Goal: Information Seeking & Learning: Learn about a topic

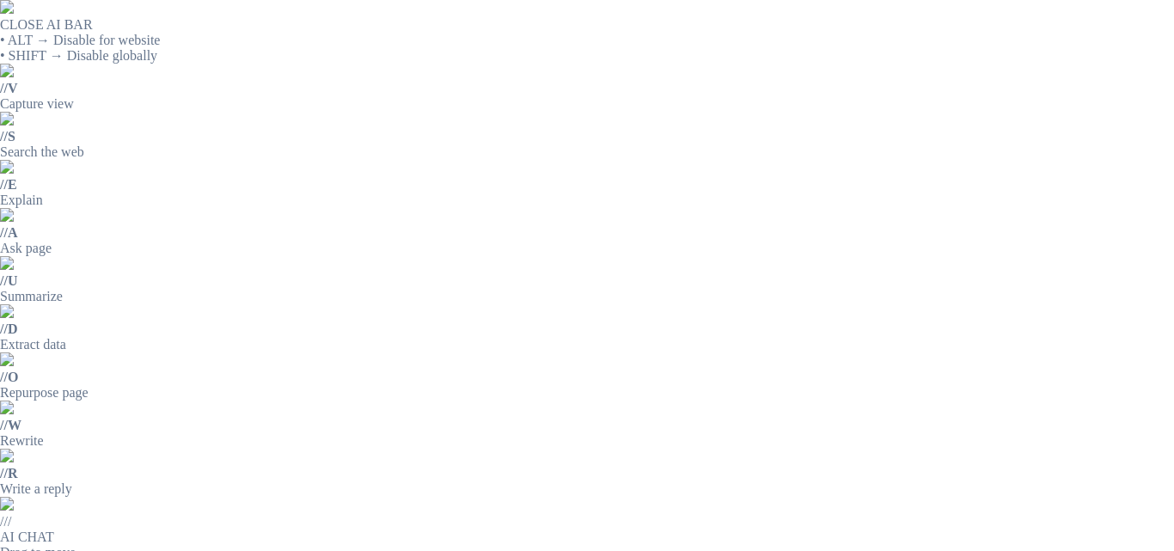
drag, startPoint x: 510, startPoint y: 134, endPoint x: 786, endPoint y: 204, distance: 284.5
copy p "JUEGO DE MICRÓMETROS DE O A 125MM"
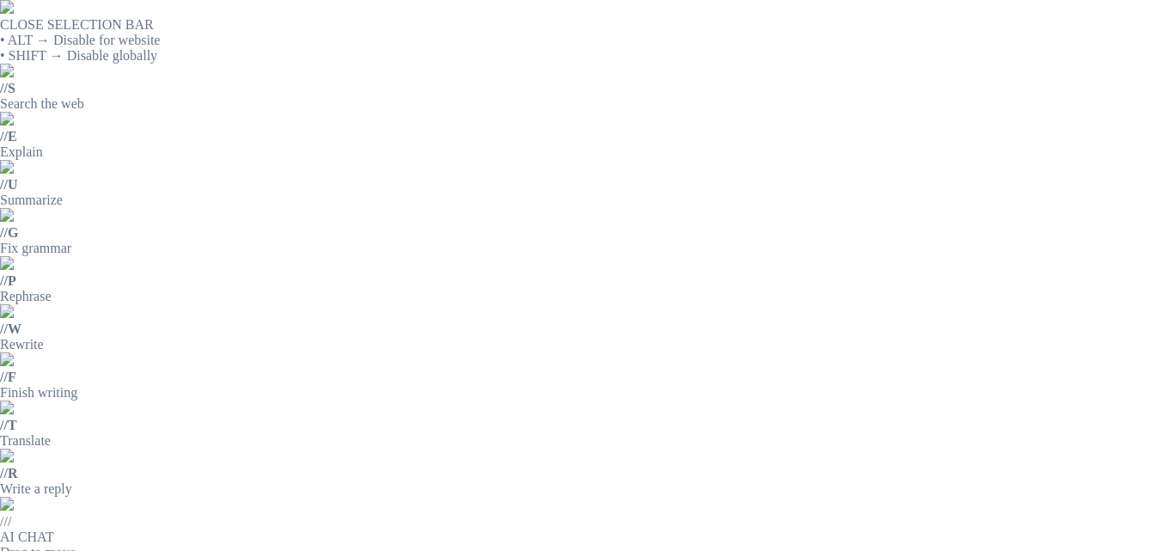
drag, startPoint x: 507, startPoint y: 195, endPoint x: 810, endPoint y: 197, distance: 302.5
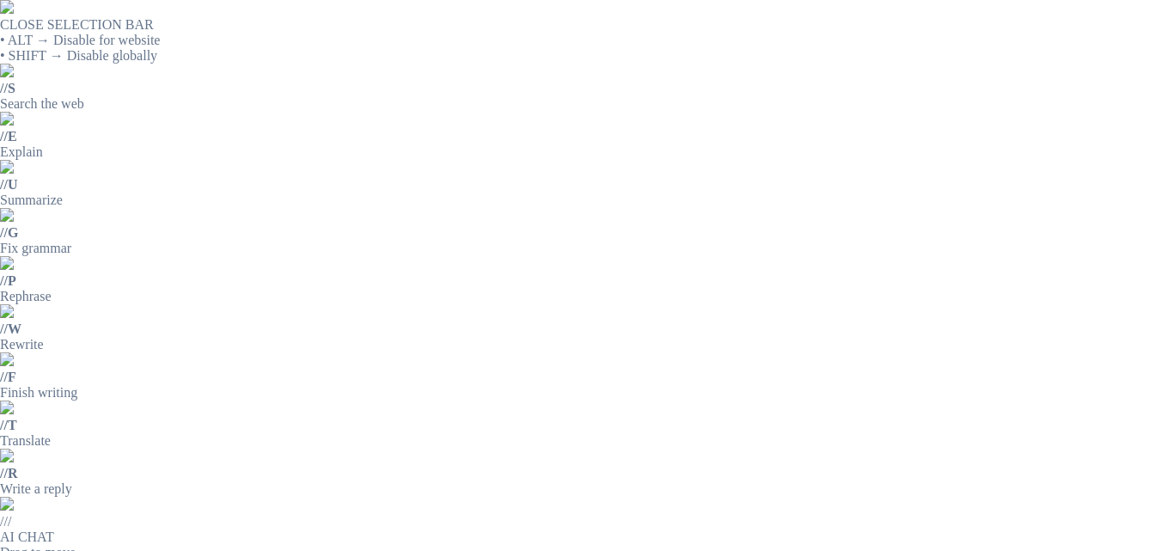
copy p "DISCO CORTE 4 1/2" X .045" X 7/8 DEWALT"
drag, startPoint x: 510, startPoint y: 194, endPoint x: 615, endPoint y: 197, distance: 104.9
copy p "BROCHA DE 3""
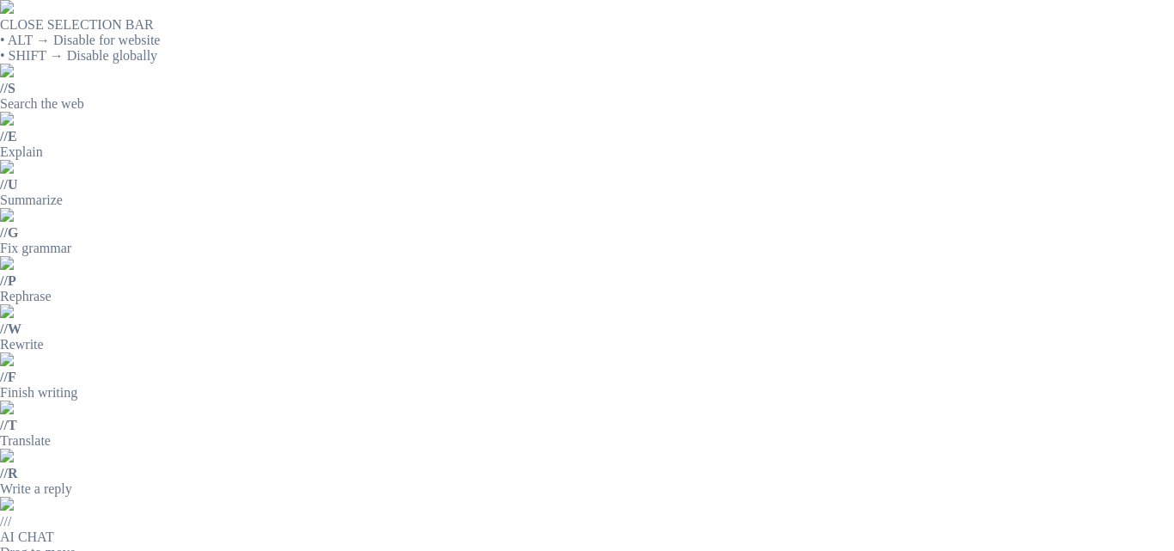
scroll to position [430, 0]
drag, startPoint x: 506, startPoint y: 199, endPoint x: 672, endPoint y: 194, distance: 165.9
copy p "RODILLO EPÓXICO DE 9""
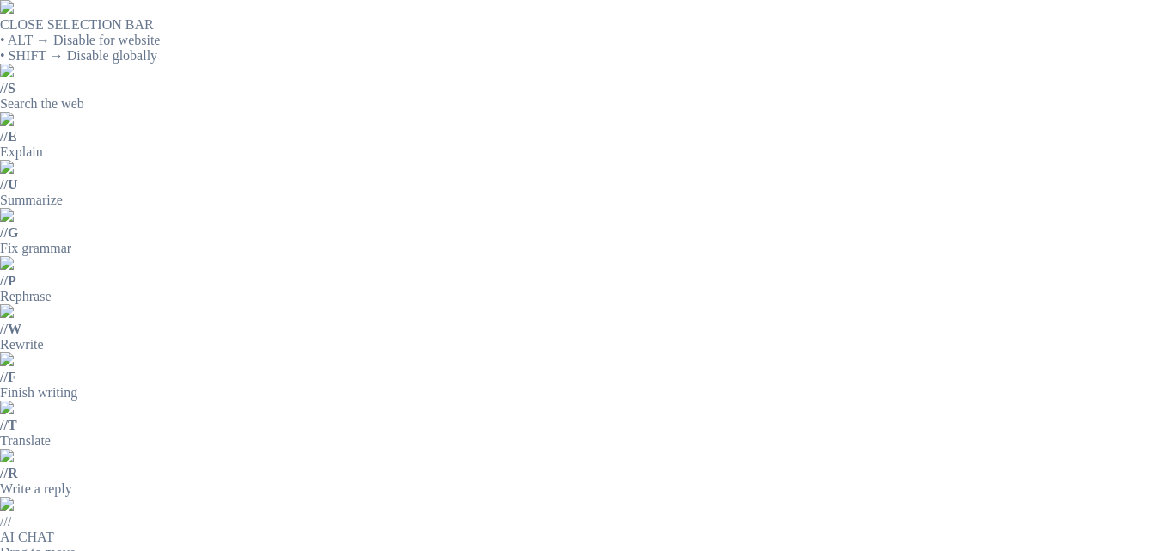
scroll to position [344, 0]
drag, startPoint x: 511, startPoint y: 199, endPoint x: 666, endPoint y: 226, distance: 157.1
copy div "PINTURA NEGRA EPOXICA X GALON"
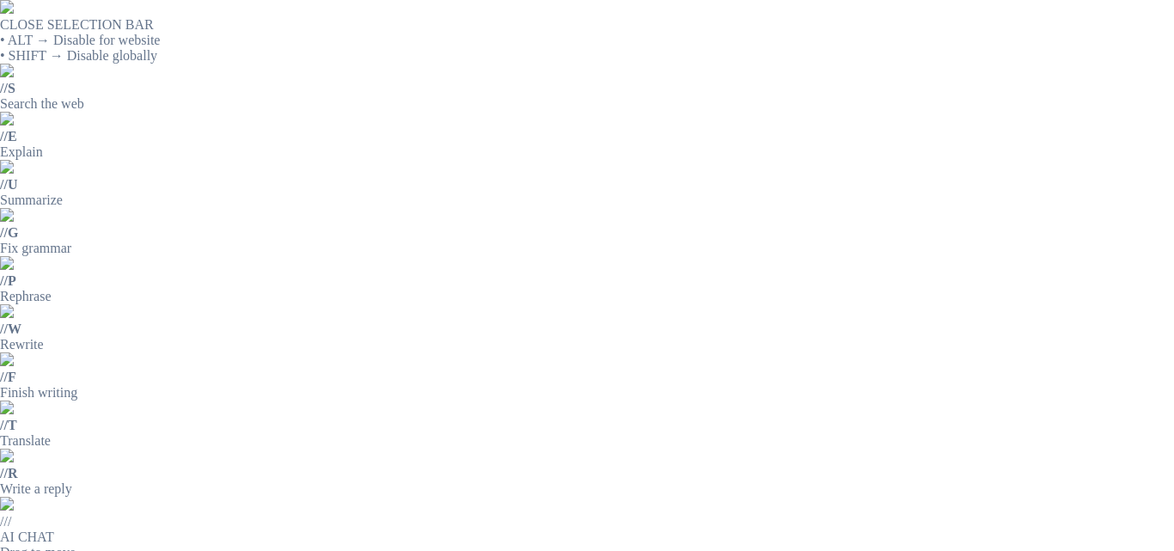
drag, startPoint x: 510, startPoint y: 198, endPoint x: 574, endPoint y: 225, distance: 69.3
copy div "PINTURA AMARILLA DE ALTO TRÁFICO X GALON"
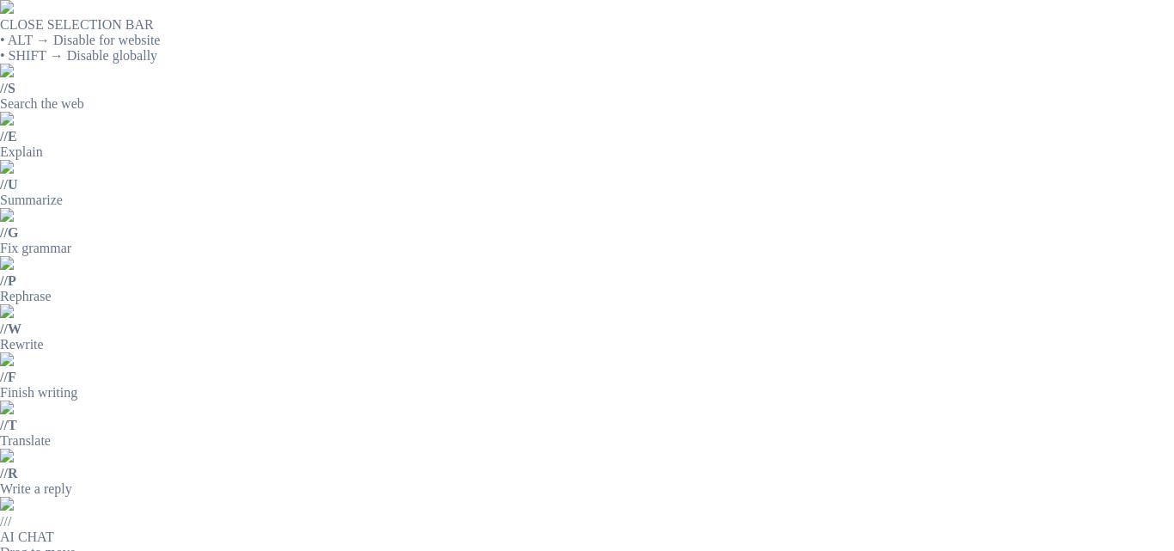
drag, startPoint x: 513, startPoint y: 197, endPoint x: 574, endPoint y: 224, distance: 66.9
copy div "SOLVENTE PARA PINTURA EPÓXICA X LITROS"
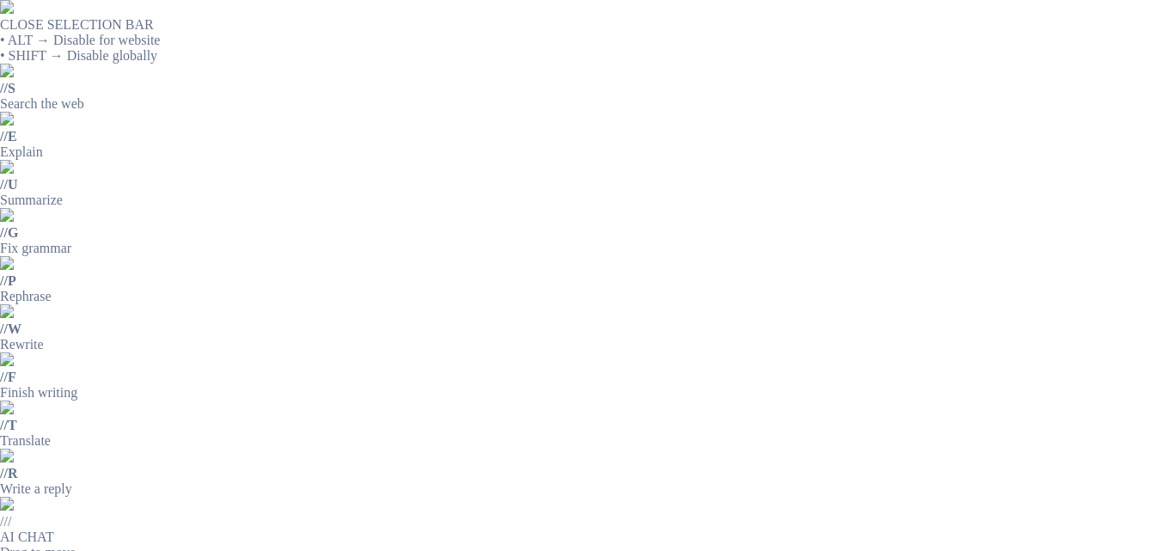
drag, startPoint x: 511, startPoint y: 198, endPoint x: 563, endPoint y: 220, distance: 56.2
copy div "PINTURA BLANCA EPOXICA X GALON"
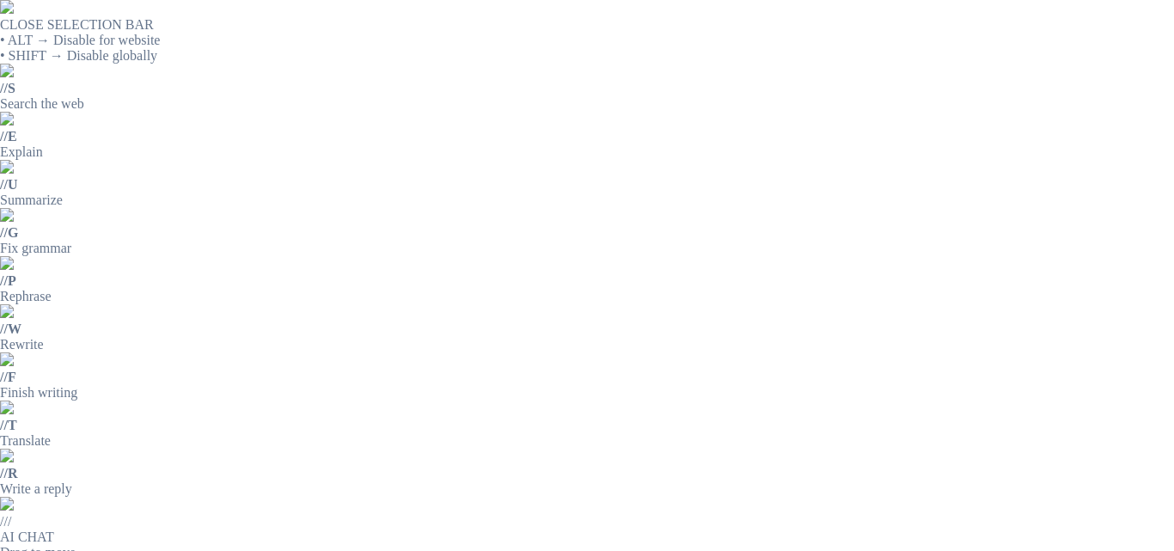
drag, startPoint x: 513, startPoint y: 194, endPoint x: 664, endPoint y: 198, distance: 151.3
copy p "RODILLO EPÓXICO DE 9""
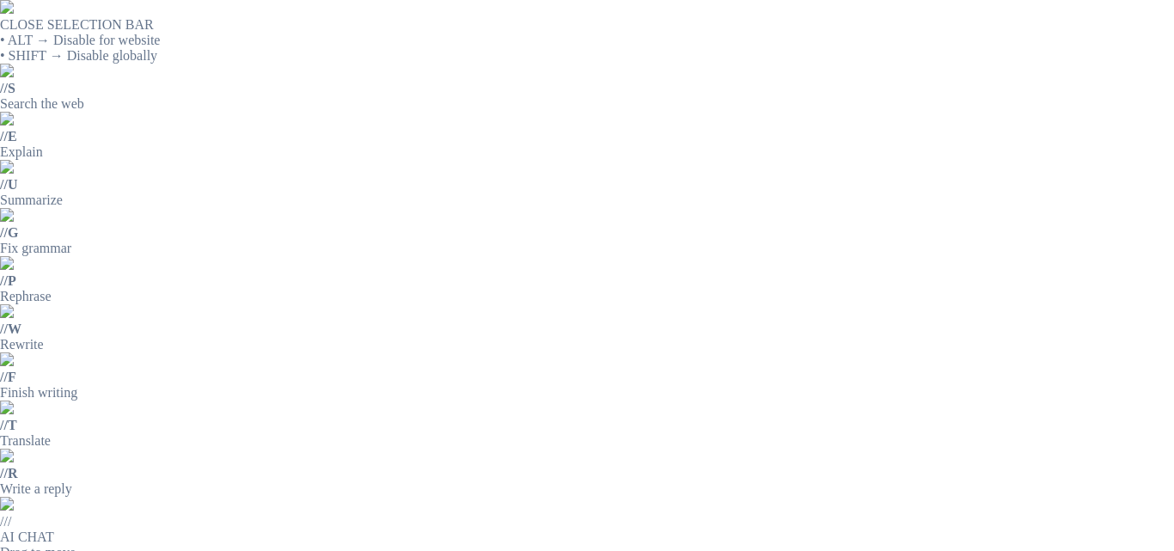
drag, startPoint x: 512, startPoint y: 197, endPoint x: 559, endPoint y: 217, distance: 50.4
drag, startPoint x: 550, startPoint y: 214, endPoint x: 531, endPoint y: 194, distance: 27.4
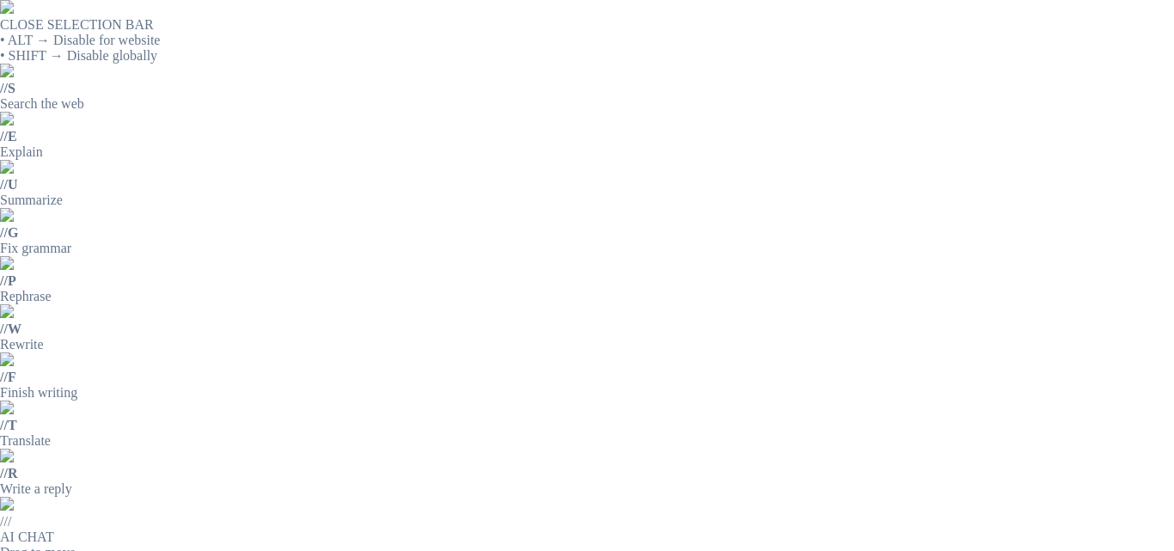
drag, startPoint x: 514, startPoint y: 199, endPoint x: 567, endPoint y: 221, distance: 57.4
copy div "PINTURA GRIS EPOXICA X GALON"
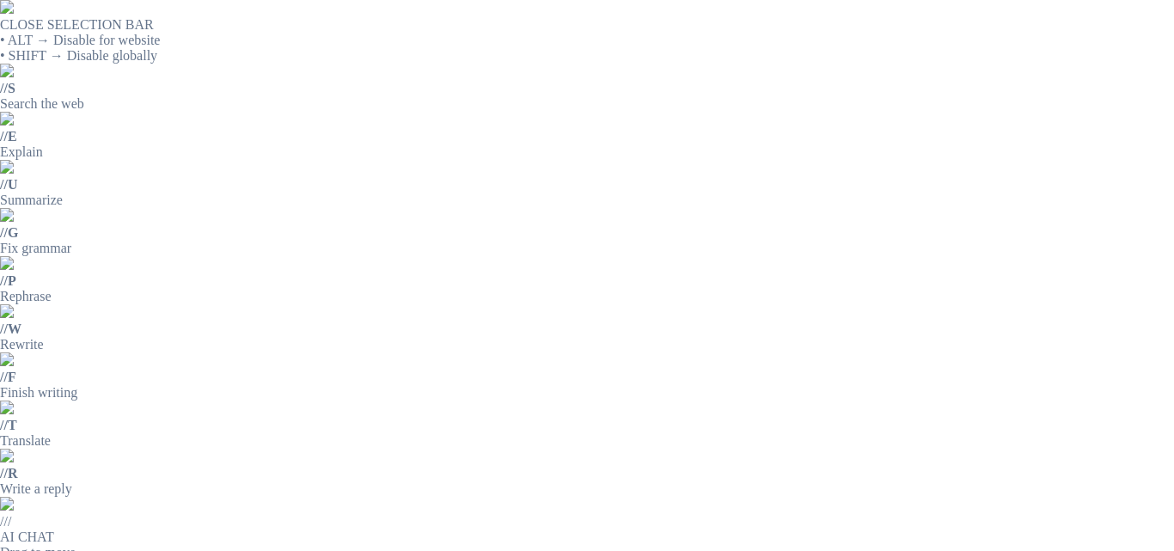
drag, startPoint x: 508, startPoint y: 190, endPoint x: 631, endPoint y: 197, distance: 123.1
drag, startPoint x: 513, startPoint y: 194, endPoint x: 801, endPoint y: 220, distance: 289.0
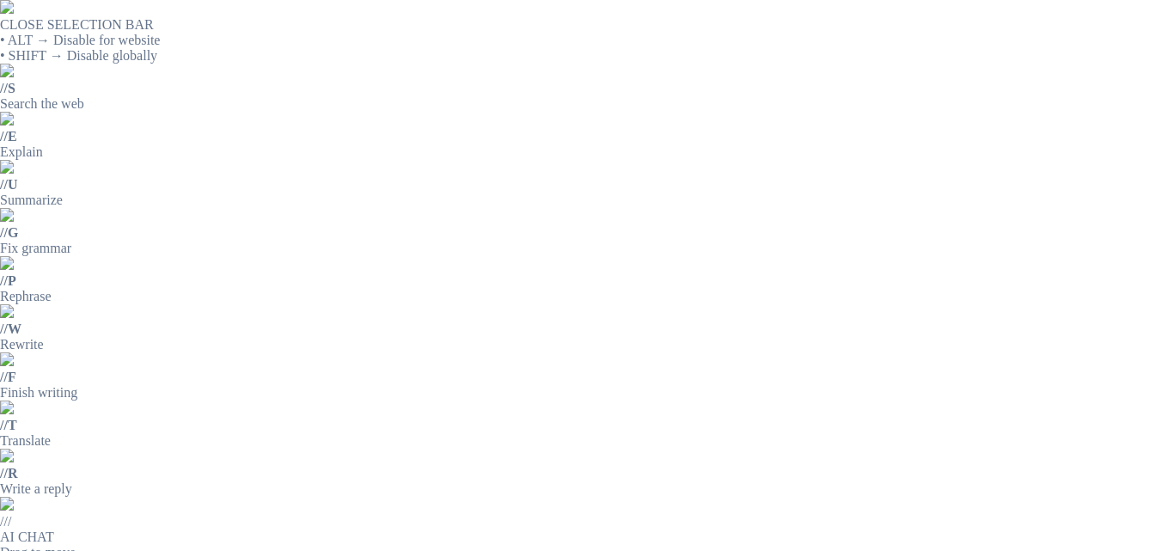
scroll to position [86, 0]
